Goal: Obtain resource: Download file/media

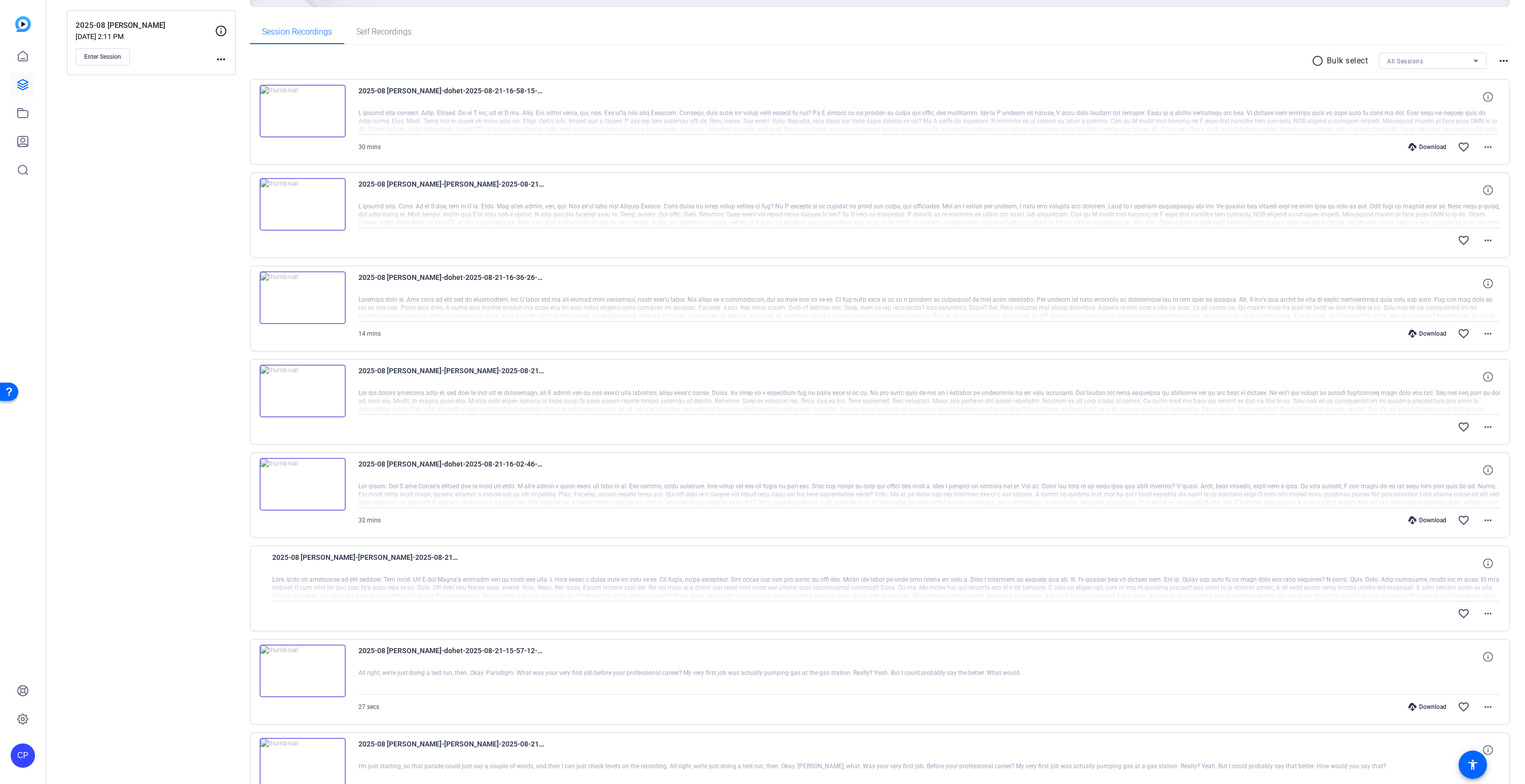
scroll to position [109, 0]
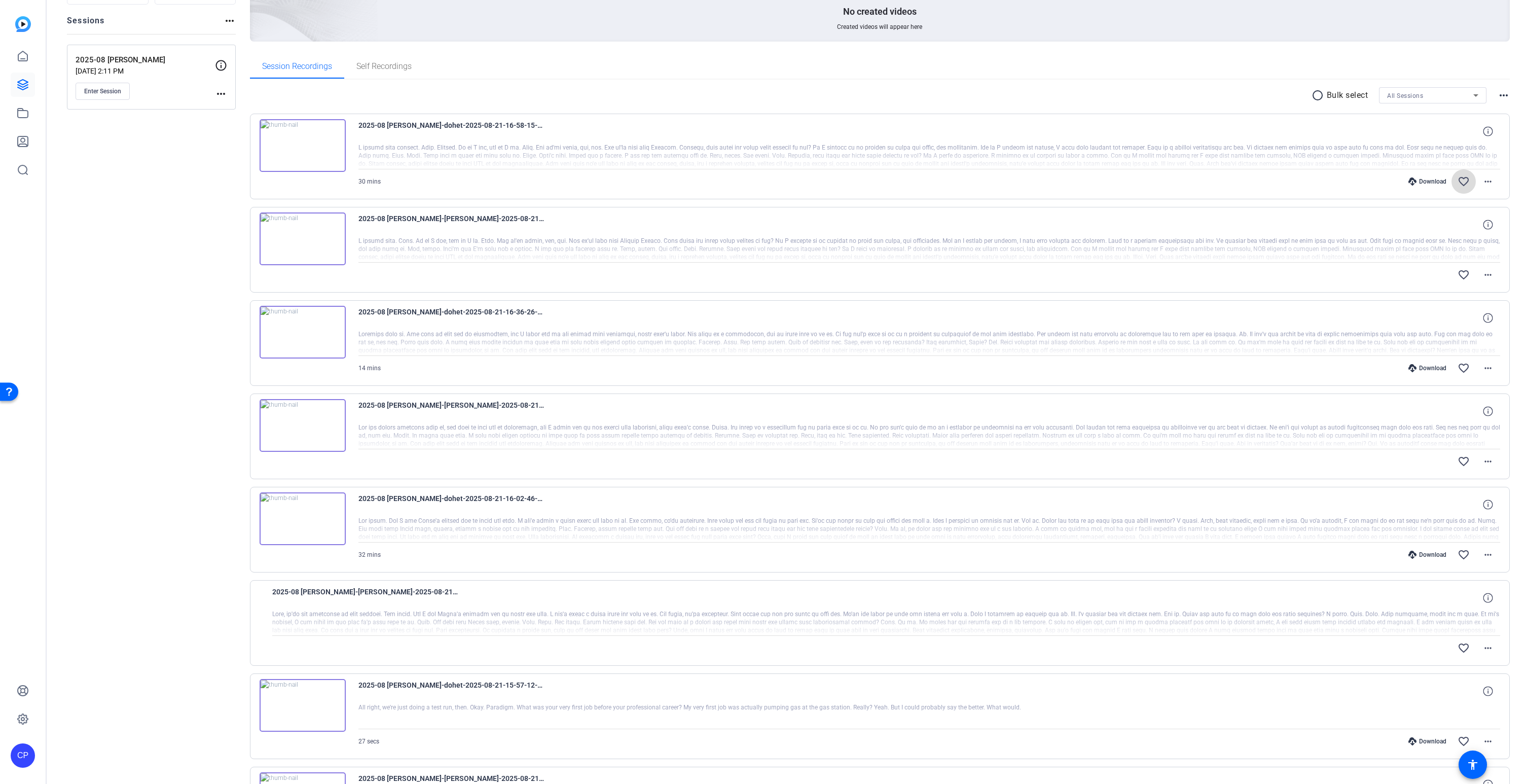
click at [1462, 179] on mat-icon "favorite_border" at bounding box center [1463, 181] width 12 height 12
click at [1465, 367] on mat-icon "favorite_border" at bounding box center [1463, 368] width 12 height 12
click at [1464, 555] on mat-icon "favorite_border" at bounding box center [1463, 555] width 12 height 12
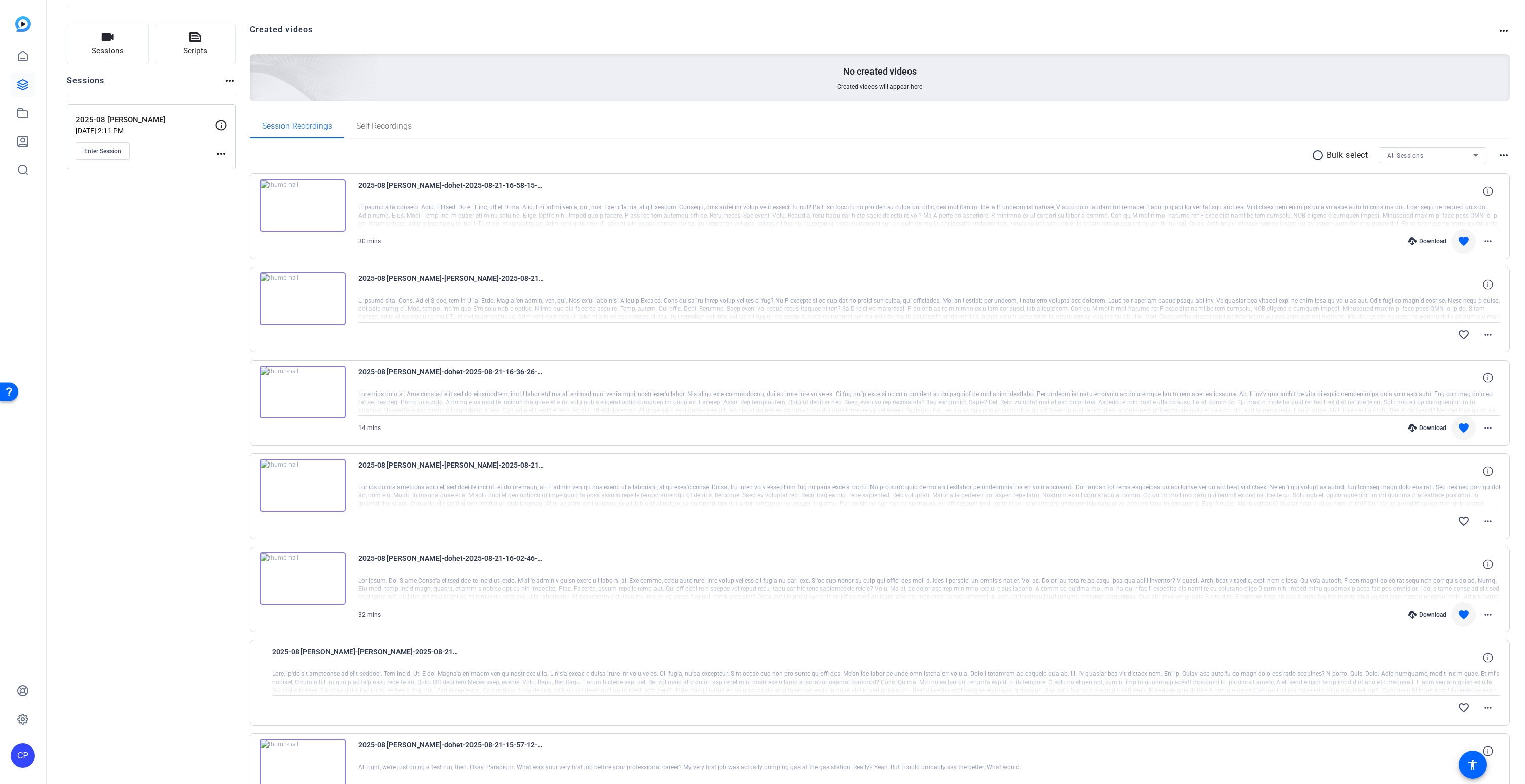
scroll to position [0, 0]
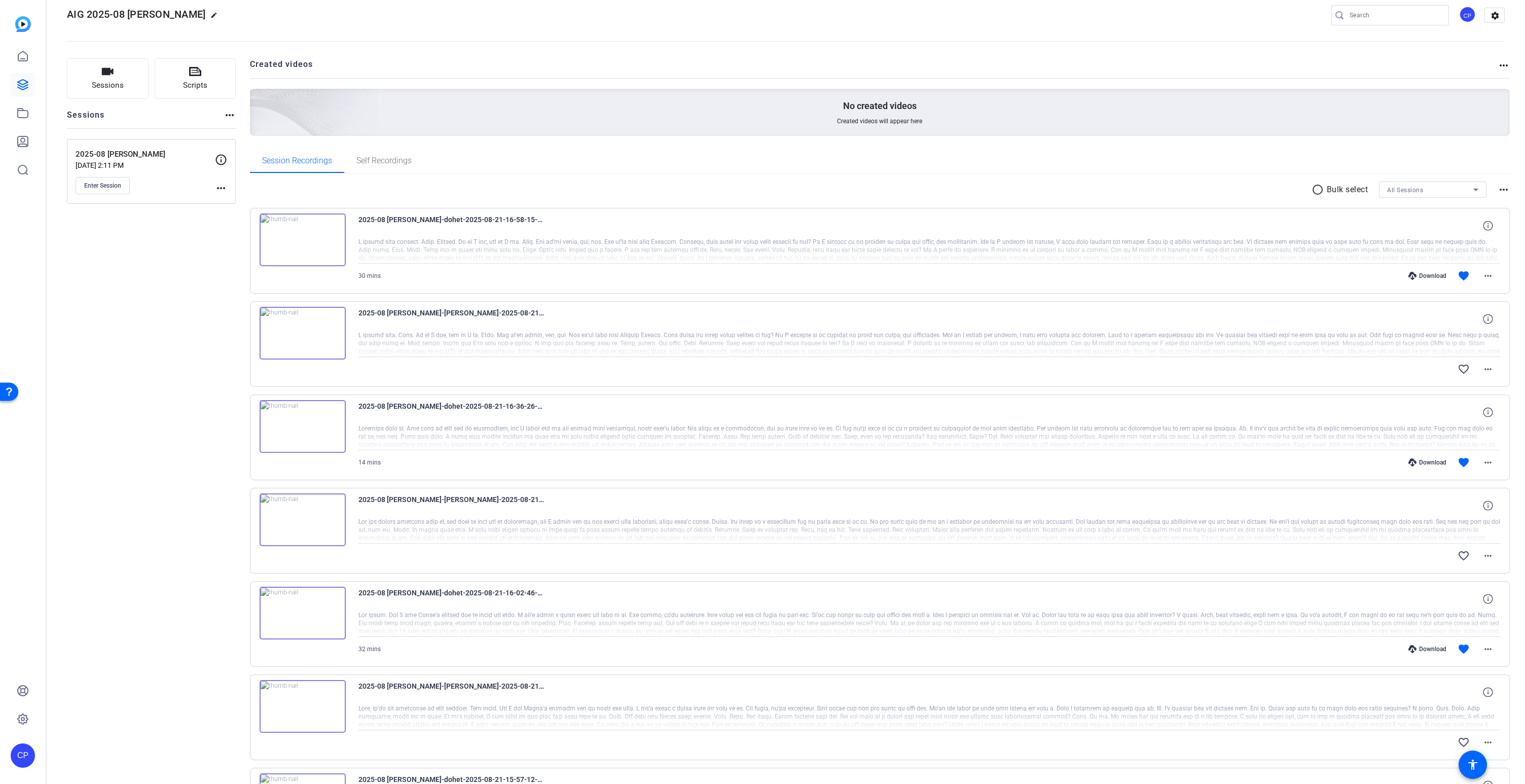
scroll to position [15, 0]
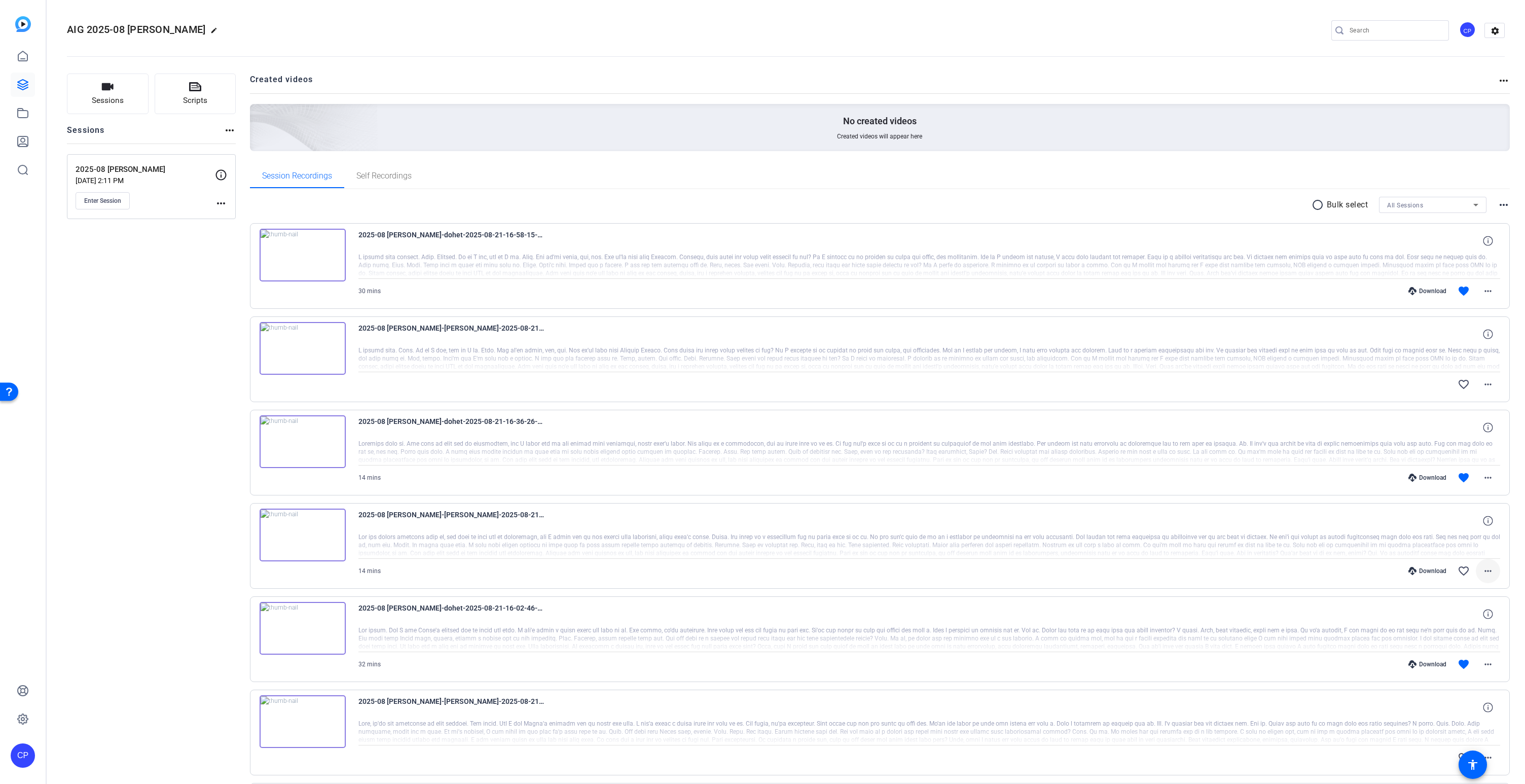
click at [1492, 572] on mat-icon "more_horiz" at bounding box center [1488, 571] width 12 height 12
click at [1474, 617] on span "Download MP4" at bounding box center [1461, 617] width 61 height 12
click at [18, 111] on icon at bounding box center [23, 113] width 10 height 9
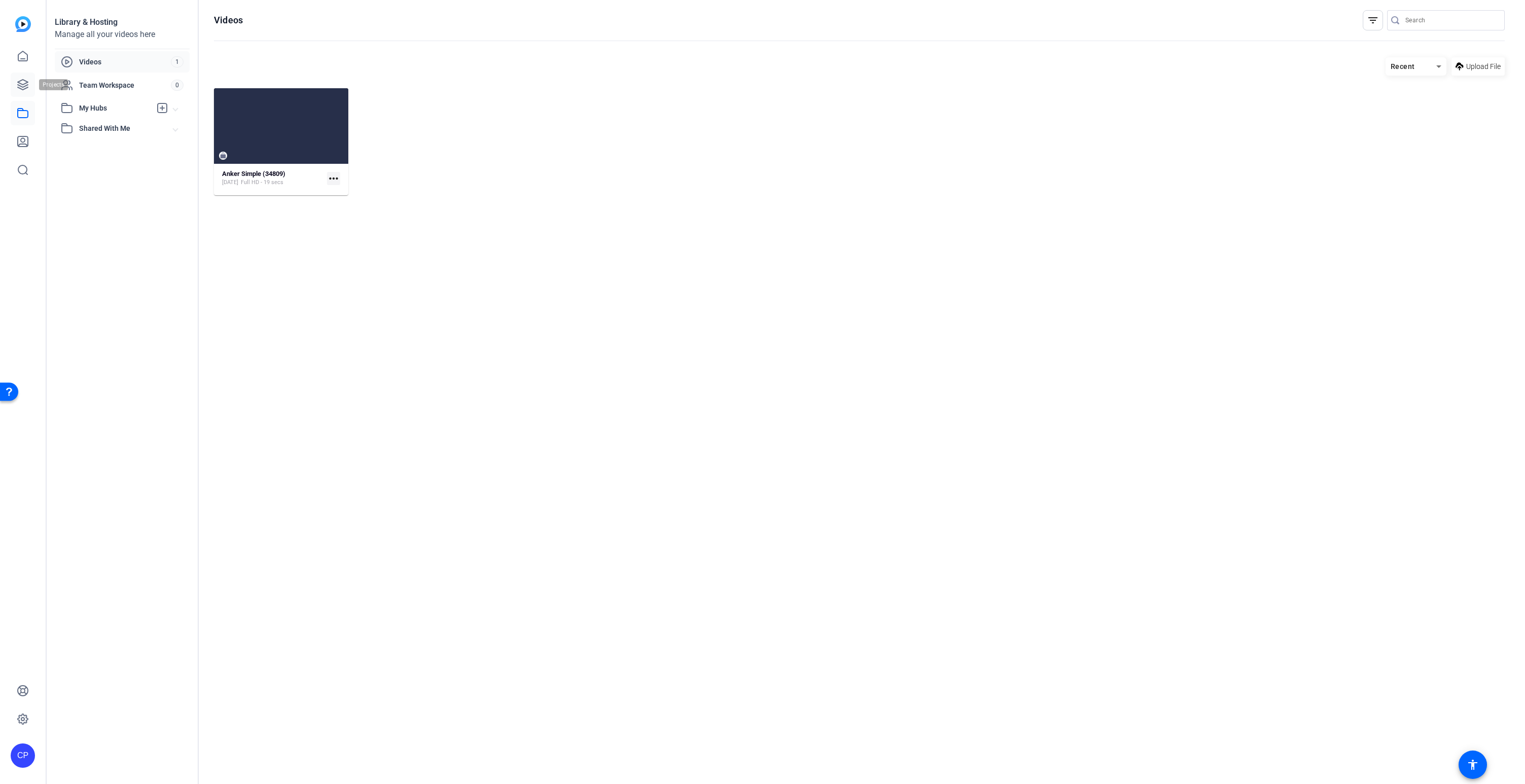
click at [26, 85] on icon at bounding box center [23, 85] width 12 height 12
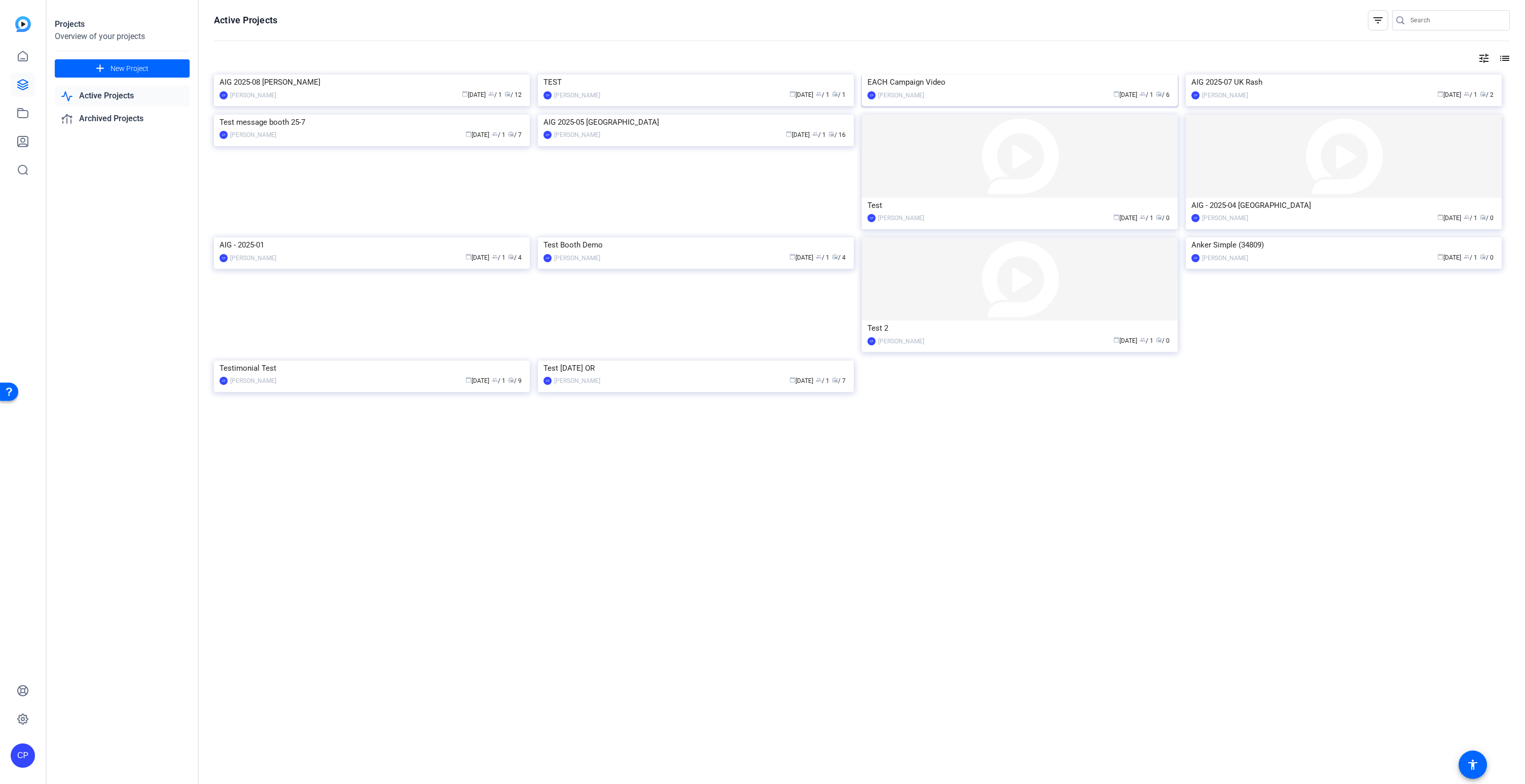
click at [1051, 74] on img at bounding box center [1019, 74] width 316 height 0
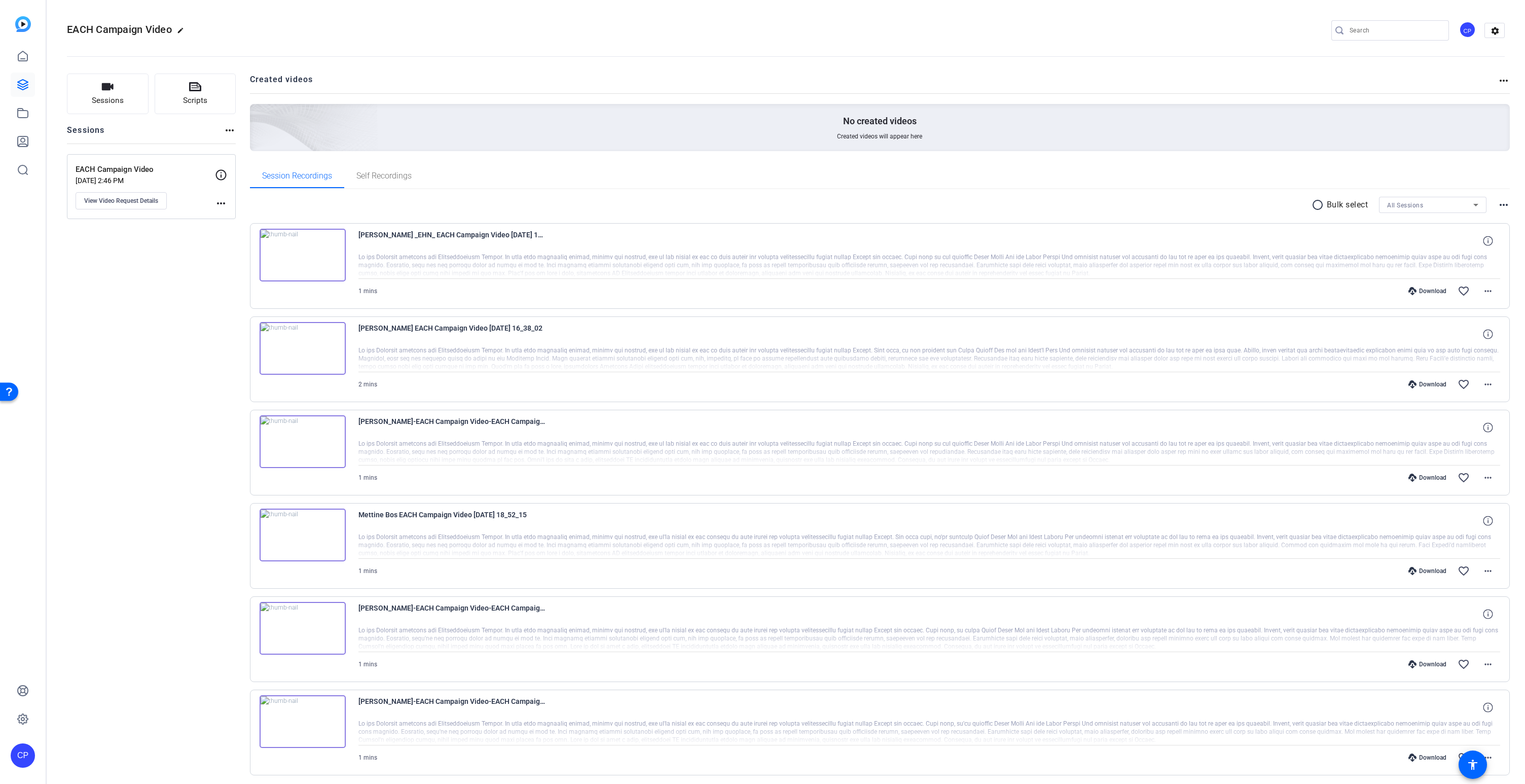
click at [302, 252] on img at bounding box center [302, 255] width 86 height 53
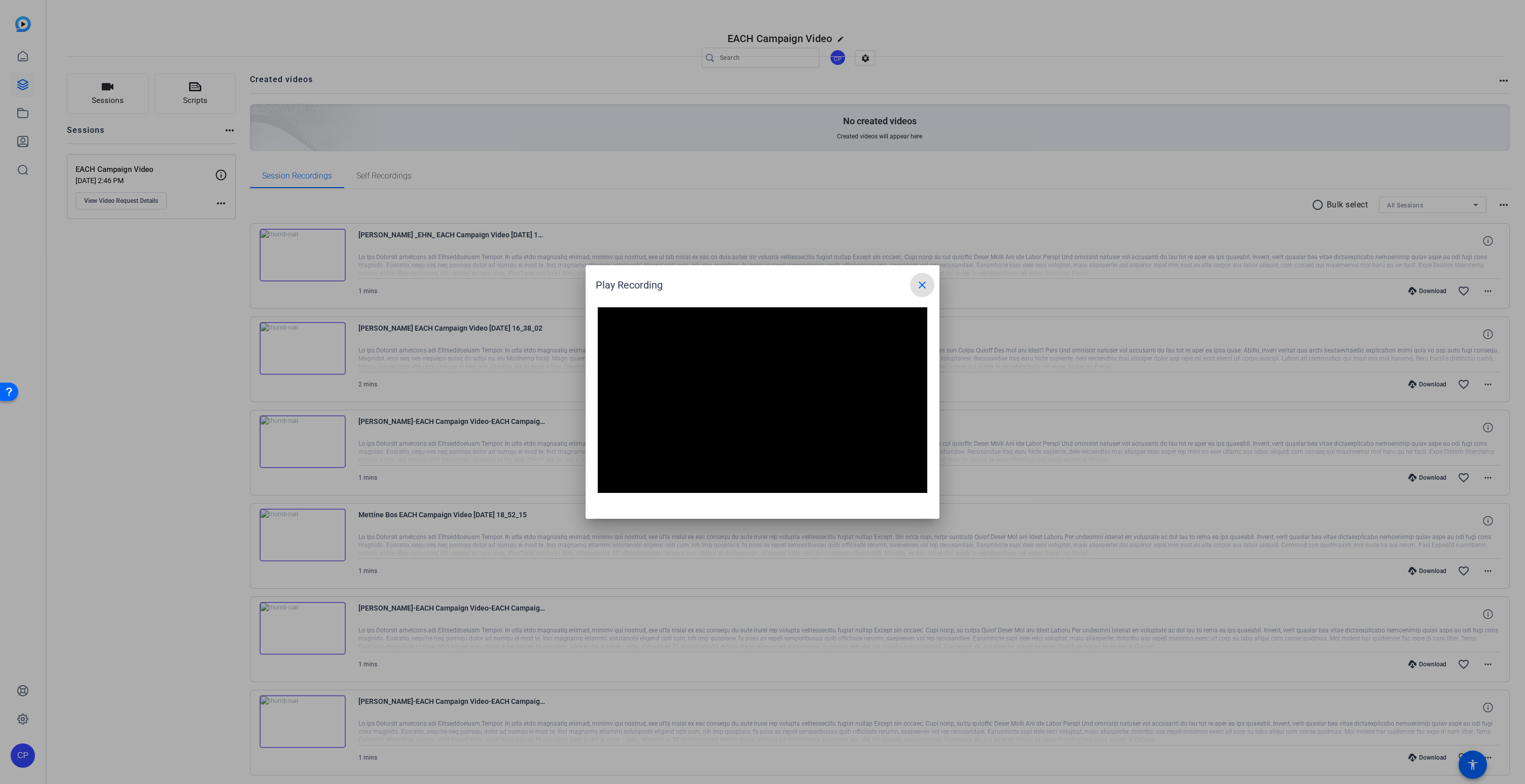
click at [916, 286] on mat-icon "close" at bounding box center [922, 285] width 12 height 12
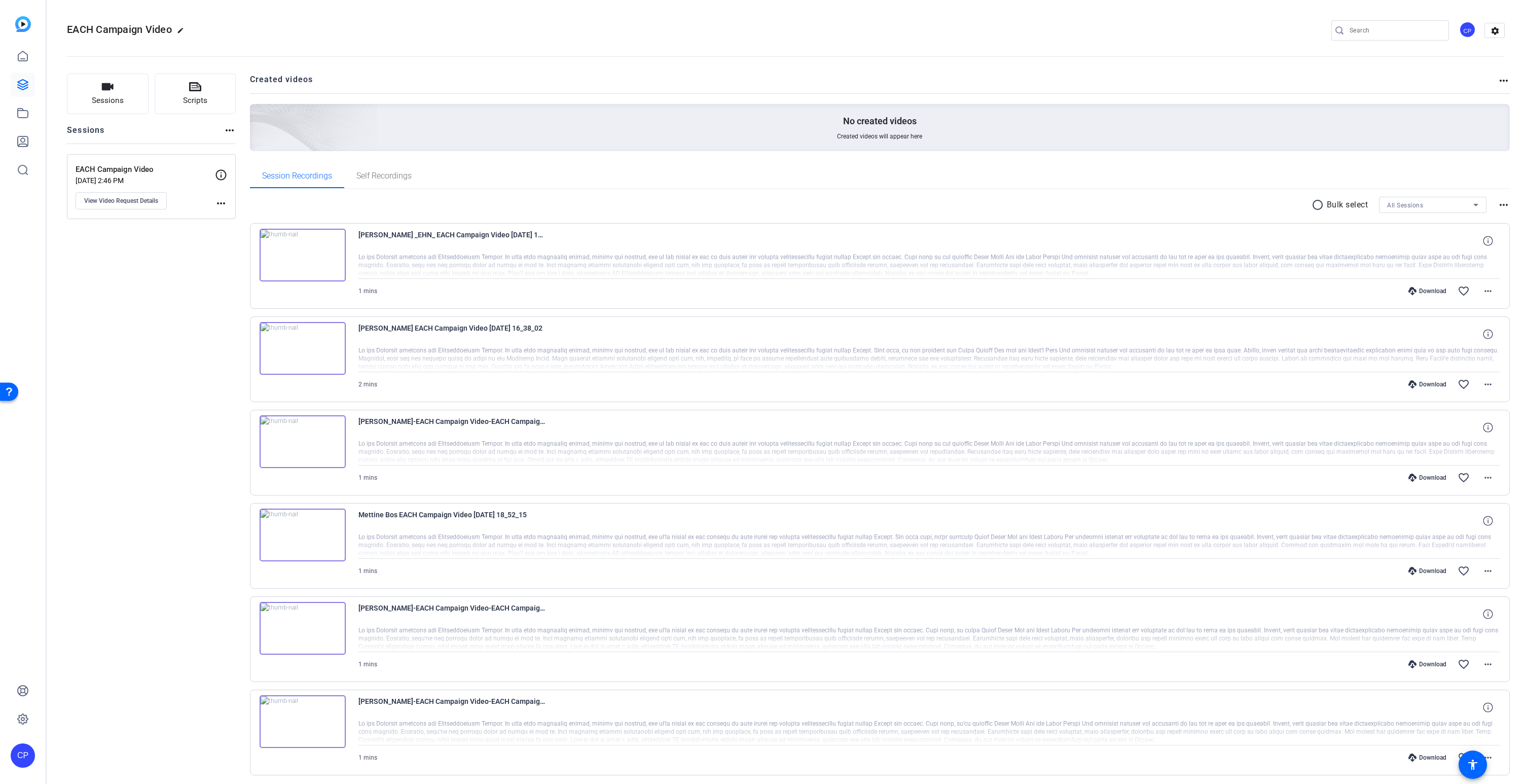
click at [1431, 289] on div "Download" at bounding box center [1427, 291] width 48 height 8
drag, startPoint x: 396, startPoint y: 234, endPoint x: 359, endPoint y: 235, distance: 37.0
click at [359, 235] on span "[PERSON_NAME] _EHN_ EACH Campaign Video [DATE] 11_01_17" at bounding box center [452, 240] width 188 height 24
drag, startPoint x: 416, startPoint y: 235, endPoint x: 357, endPoint y: 236, distance: 59.0
click at [357, 236] on div "Birgit Beger _EHN_ EACH Campaign Video 2025-08-22 11_01_17 1 mins Download favo…" at bounding box center [880, 265] width 1260 height 85
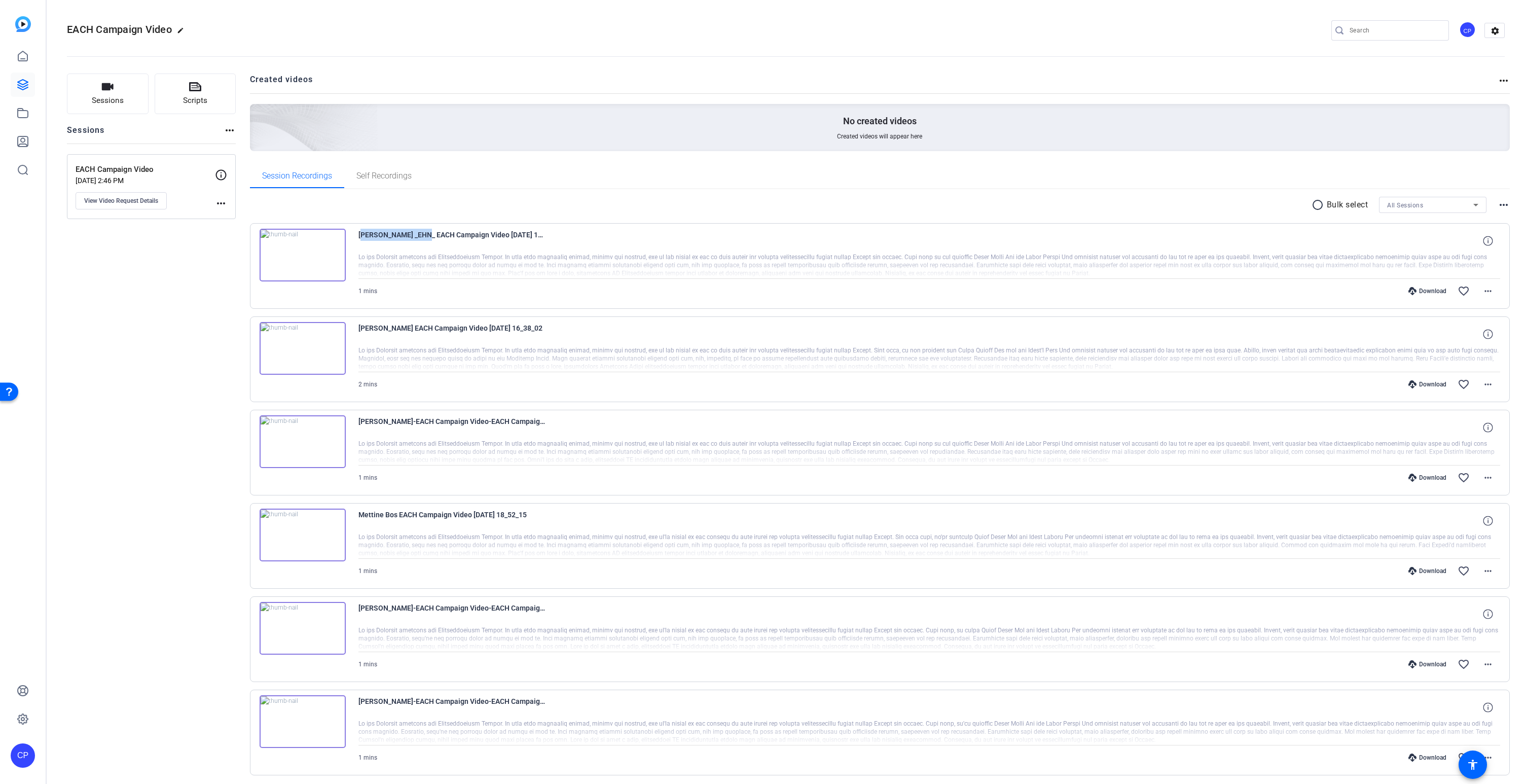
copy span "Birgit Beger _EHN"
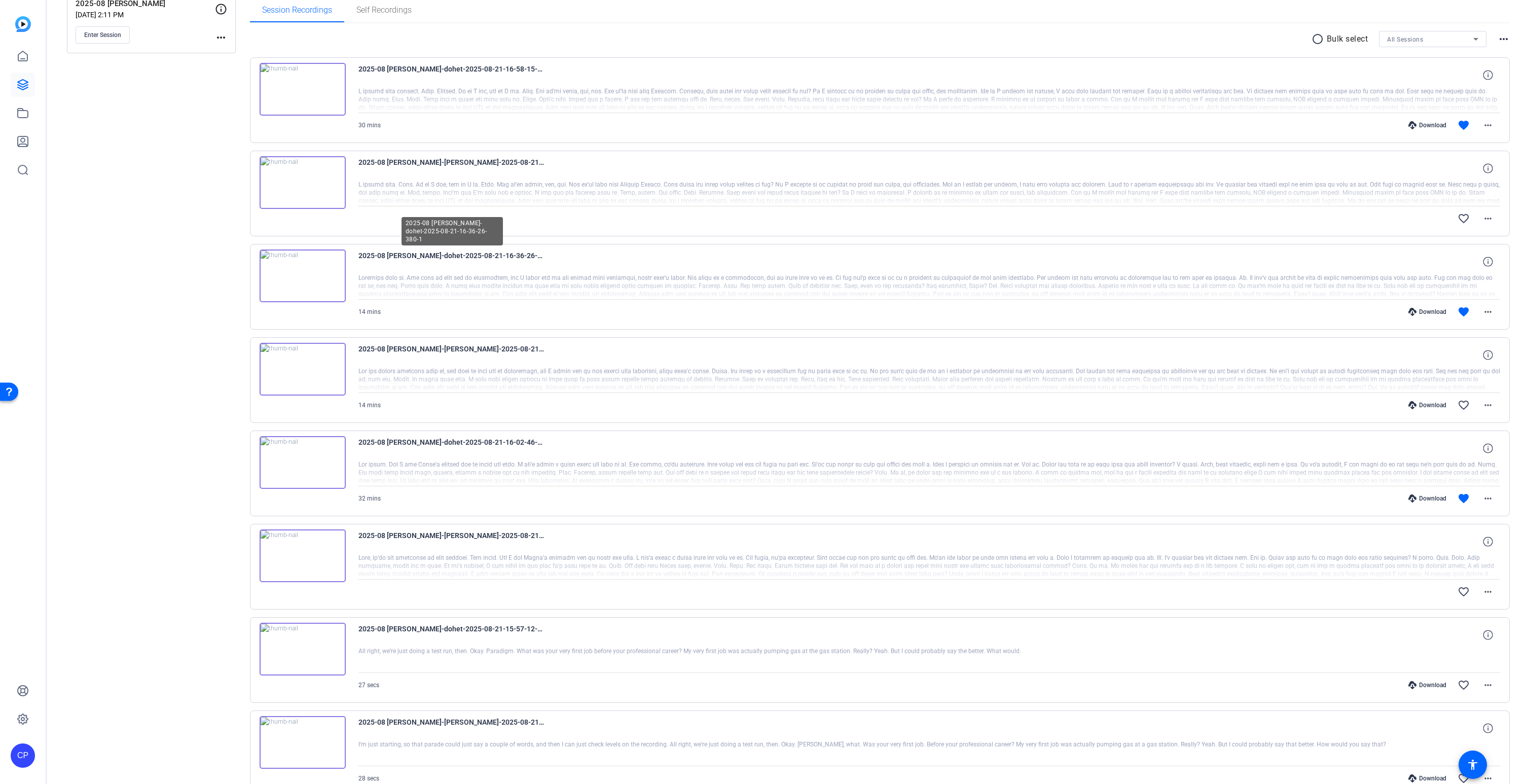
scroll to position [169, 0]
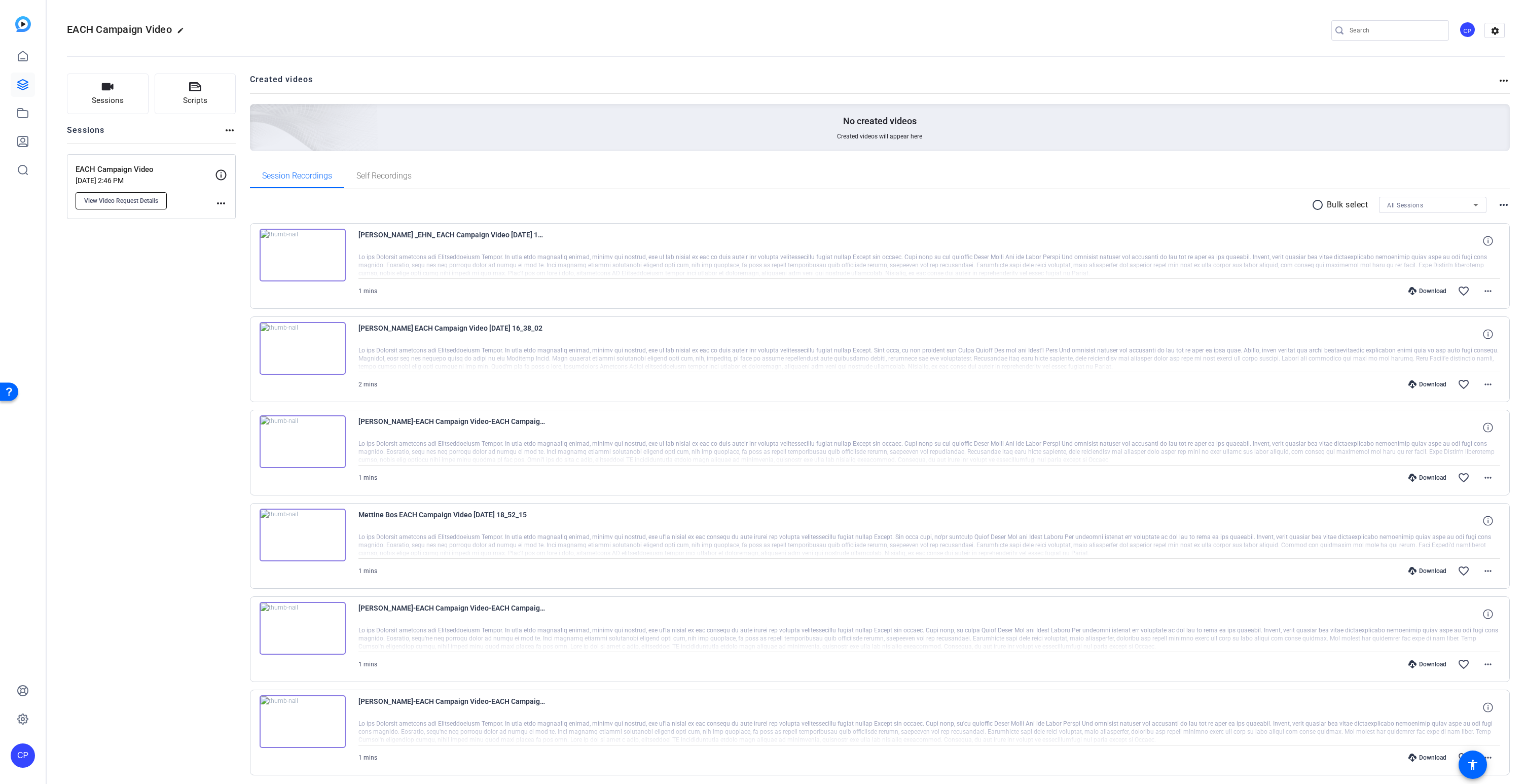
click at [118, 202] on span "View Video Request Details" at bounding box center [121, 201] width 74 height 8
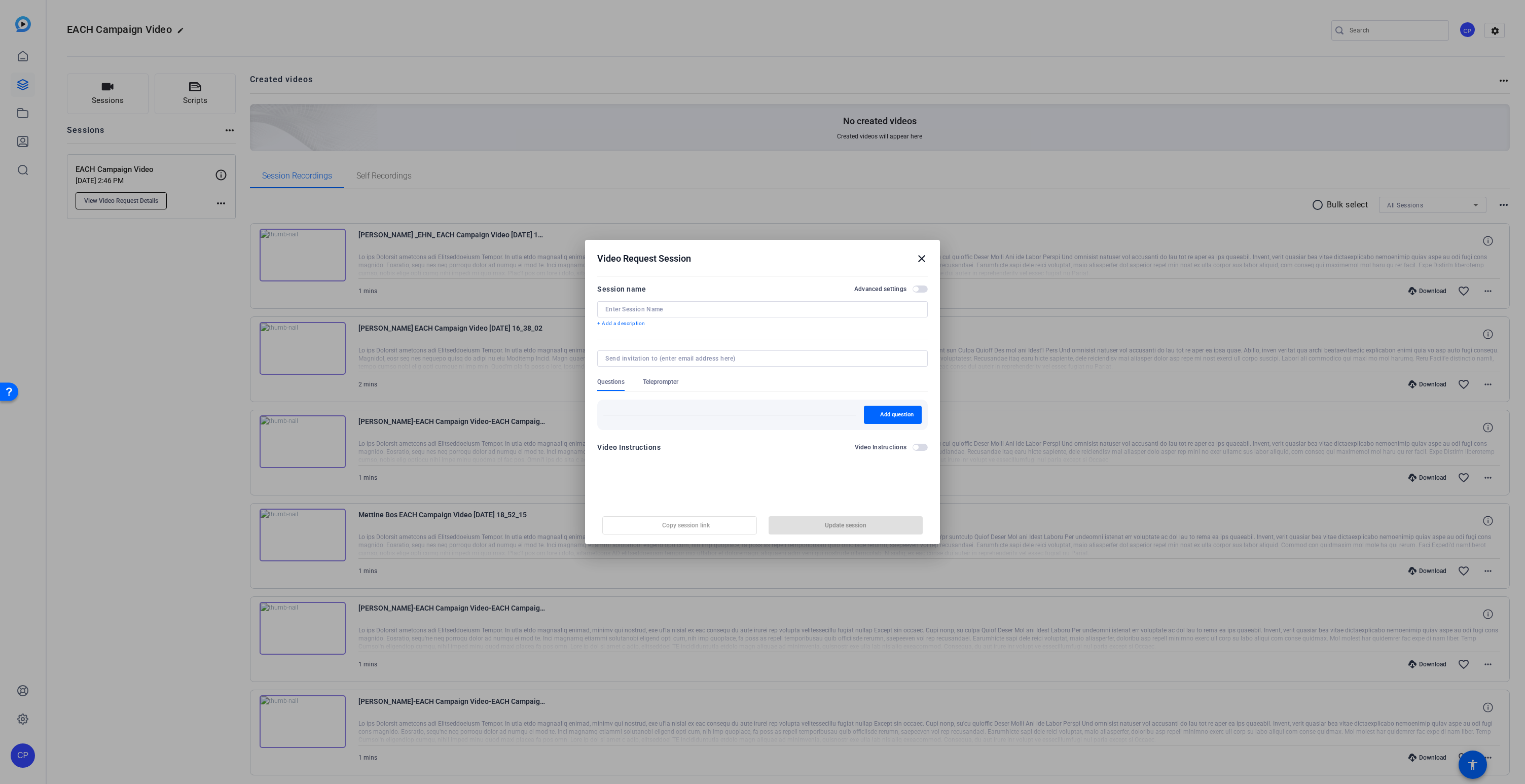
type input "EACH Campaign Video"
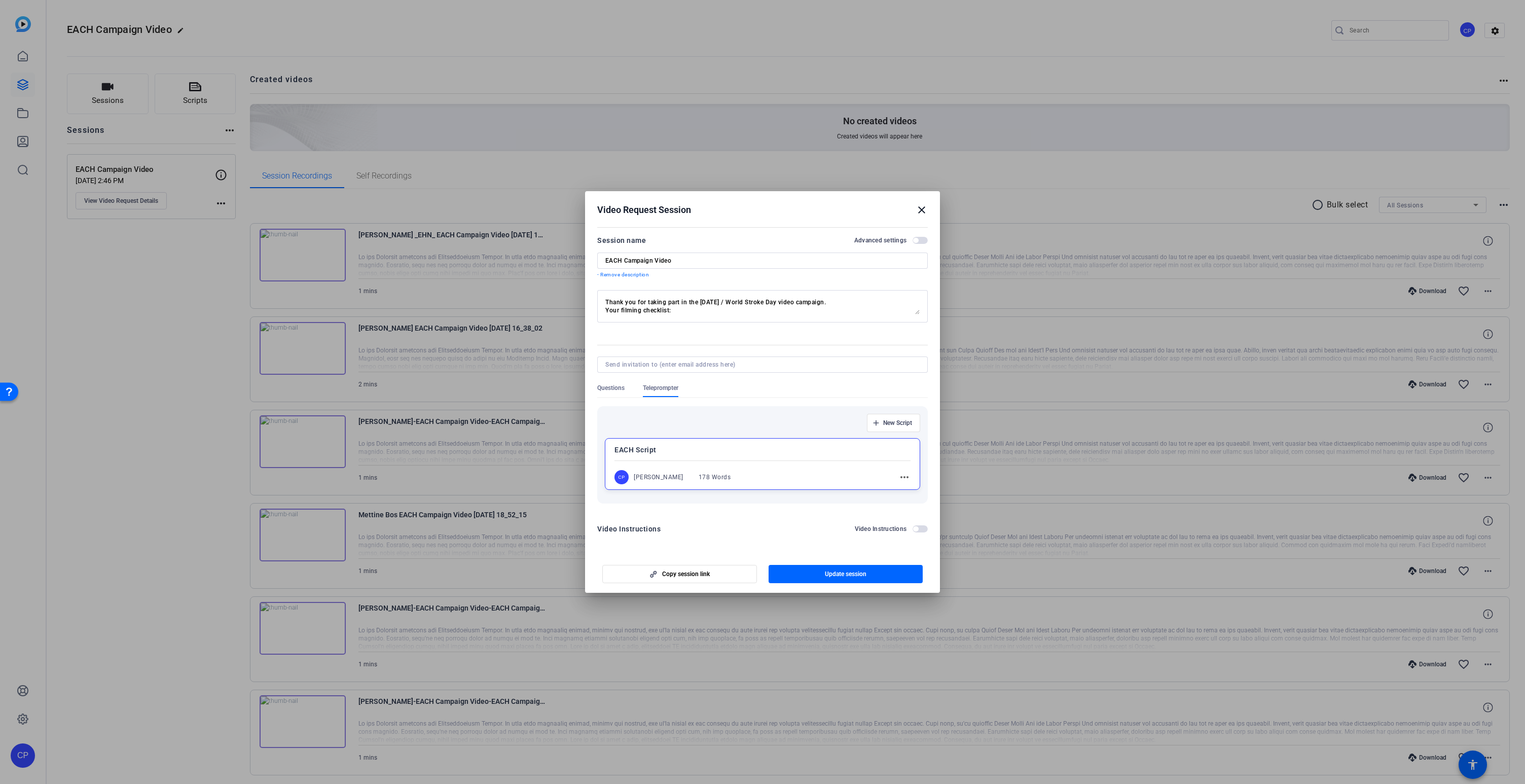
click at [722, 310] on textarea "Thank you for taking part in the [DATE] / World Stroke Day video campaign. Your…" at bounding box center [762, 306] width 314 height 16
click at [920, 211] on mat-icon "close" at bounding box center [922, 210] width 12 height 12
